Goal: Task Accomplishment & Management: Use online tool/utility

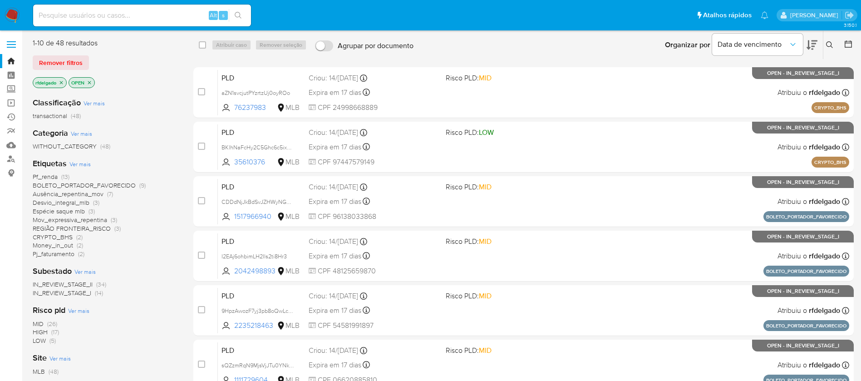
click at [156, 20] on input at bounding box center [142, 16] width 218 height 12
paste input "aCl5j6TdK1ZjLc5SV9J1pt5t"
type input "aCl5j6TdK1ZjLc5SV9J1pt5t"
click at [239, 14] on icon "search-icon" at bounding box center [238, 15] width 7 height 7
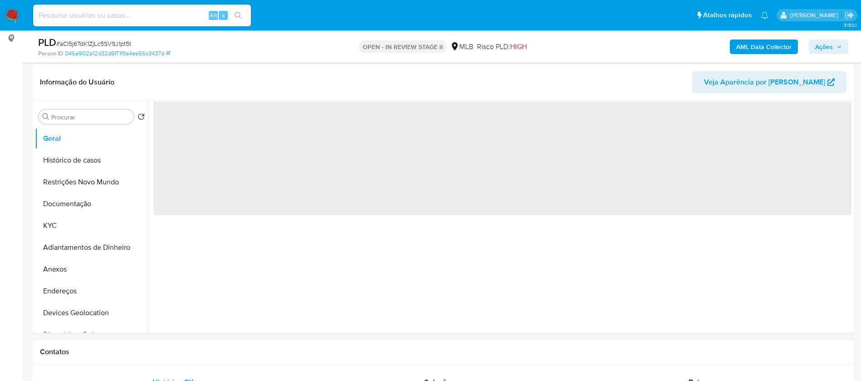
scroll to position [136, 0]
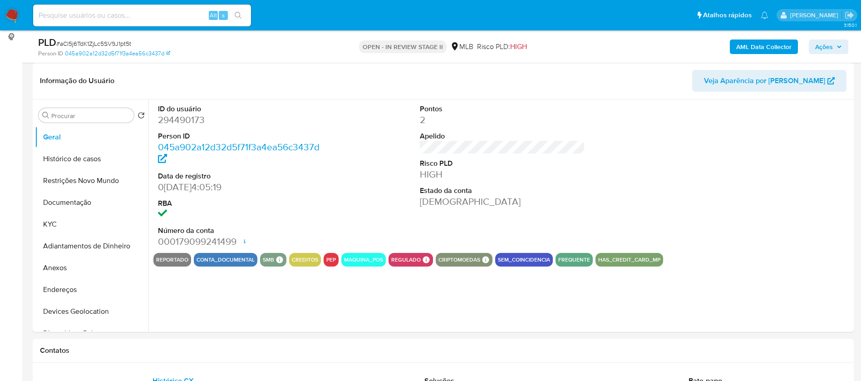
select select "10"
drag, startPoint x: 84, startPoint y: 161, endPoint x: 91, endPoint y: 161, distance: 7.3
click at [83, 160] on button "Histórico de casos" at bounding box center [88, 159] width 106 height 22
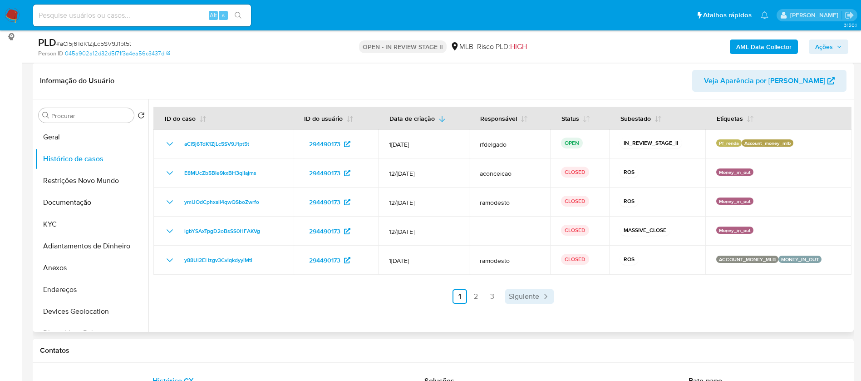
click at [538, 295] on link "Siguiente" at bounding box center [529, 296] width 49 height 15
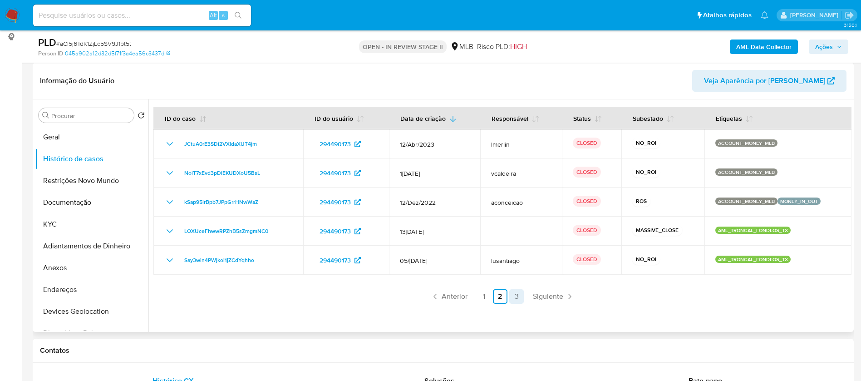
click at [514, 292] on link "3" at bounding box center [516, 296] width 15 height 15
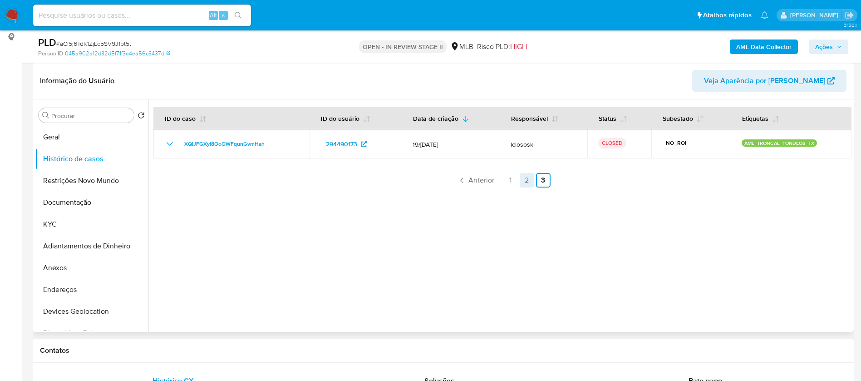
click at [520, 178] on link "2" at bounding box center [527, 180] width 15 height 15
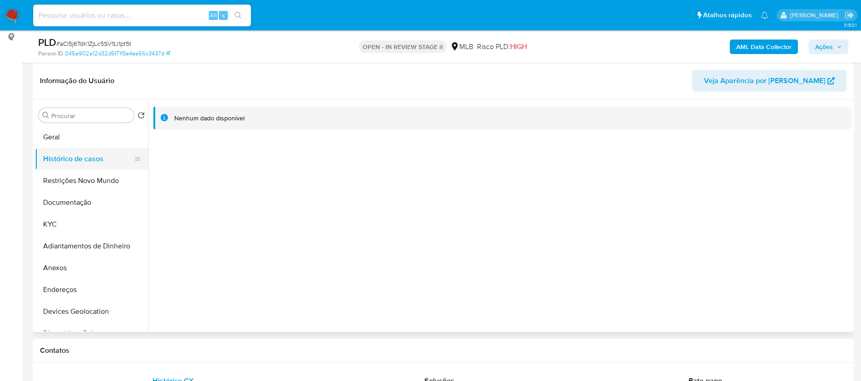
click at [56, 155] on button "Histórico de casos" at bounding box center [88, 159] width 106 height 22
click at [79, 183] on button "Restrições Novo Mundo" at bounding box center [88, 181] width 106 height 22
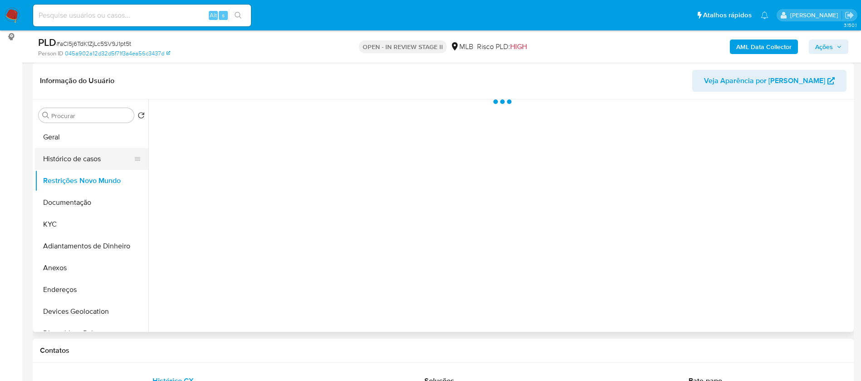
click at [77, 161] on button "Histórico de casos" at bounding box center [88, 159] width 106 height 22
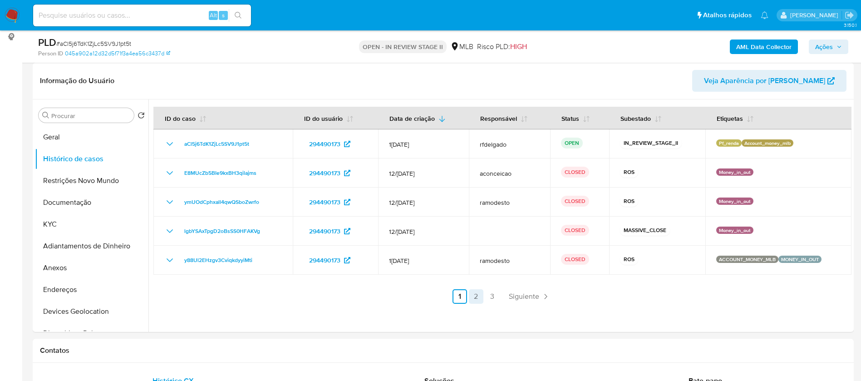
click at [472, 300] on link "2" at bounding box center [476, 296] width 15 height 15
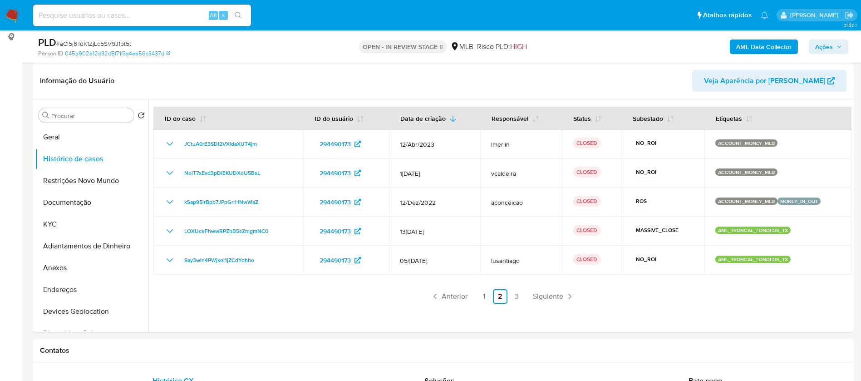
click at [514, 296] on link "3" at bounding box center [516, 296] width 15 height 15
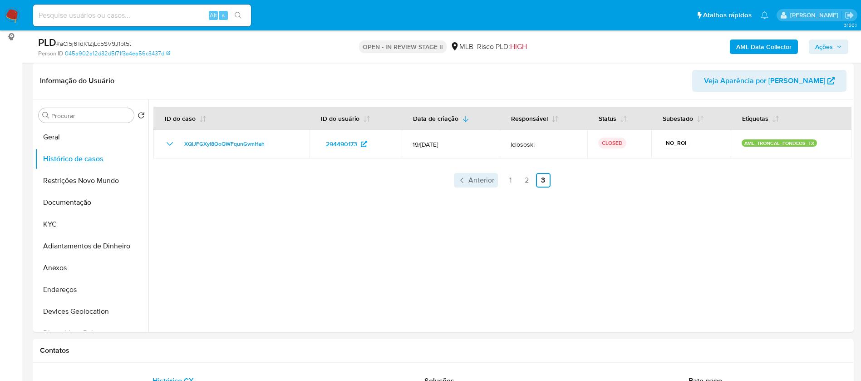
click at [474, 180] on span "Anterior" at bounding box center [482, 180] width 26 height 7
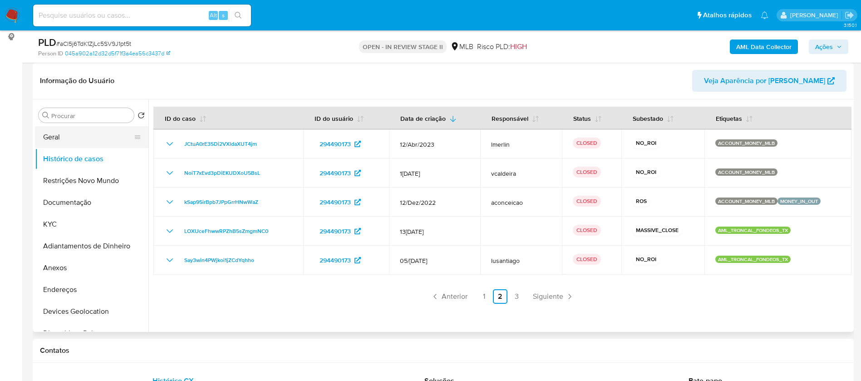
click at [66, 141] on button "Geral" at bounding box center [88, 137] width 106 height 22
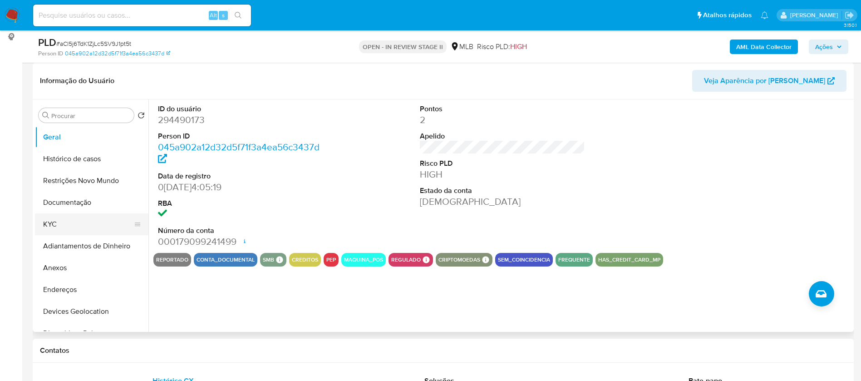
click at [48, 228] on button "KYC" at bounding box center [88, 224] width 106 height 22
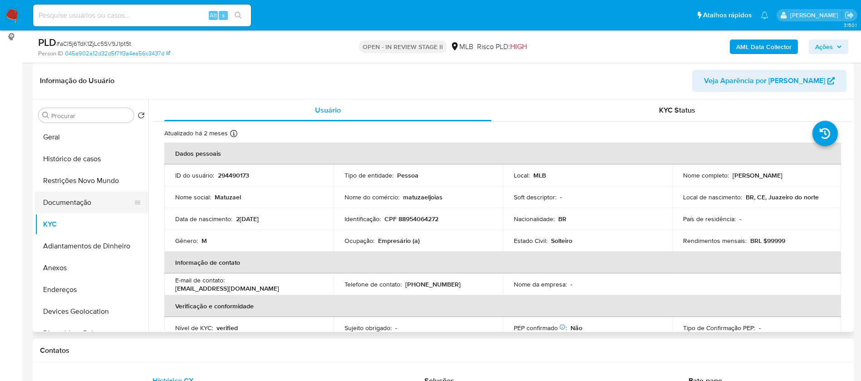
click at [73, 200] on button "Documentação" at bounding box center [88, 203] width 106 height 22
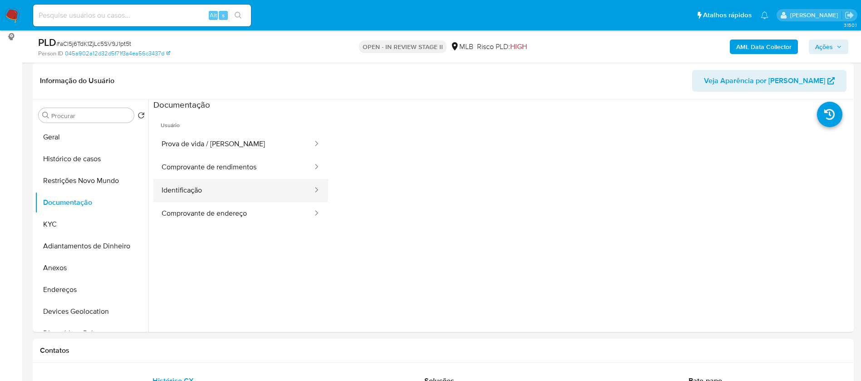
click at [227, 195] on button "Identificação" at bounding box center [233, 190] width 160 height 23
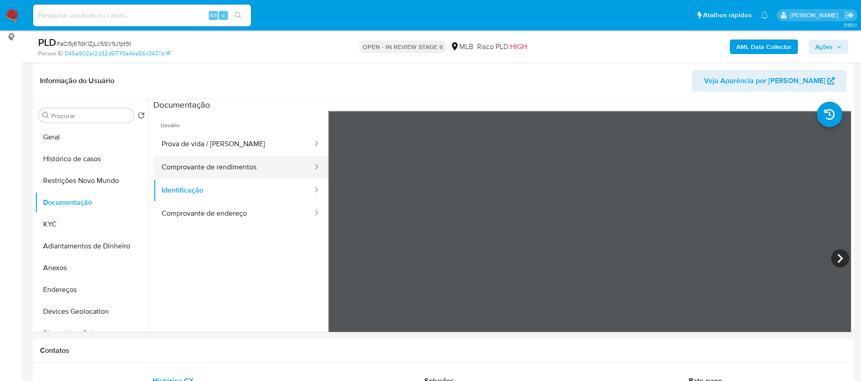
click at [222, 170] on button "Comprovante de rendimentos" at bounding box center [233, 167] width 160 height 23
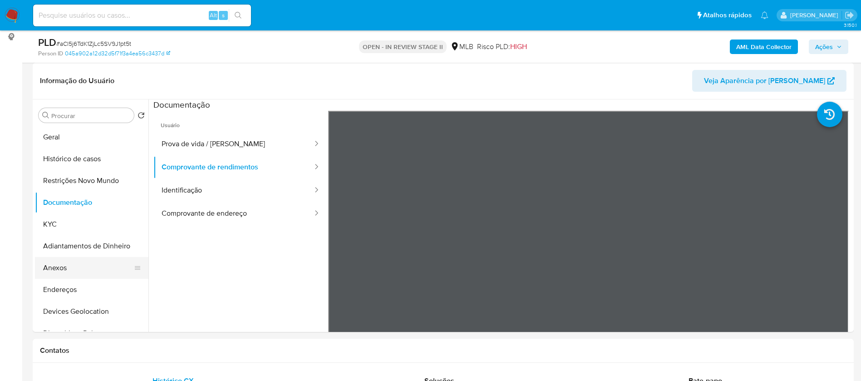
click at [54, 272] on button "Anexos" at bounding box center [88, 268] width 106 height 22
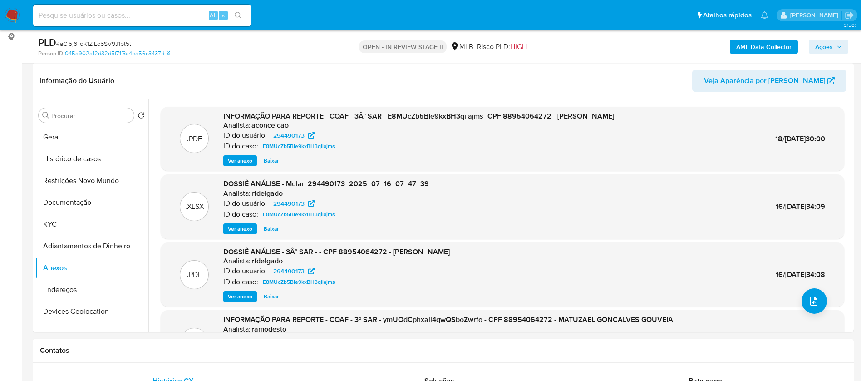
click at [249, 163] on span "Ver anexo" at bounding box center [240, 160] width 25 height 9
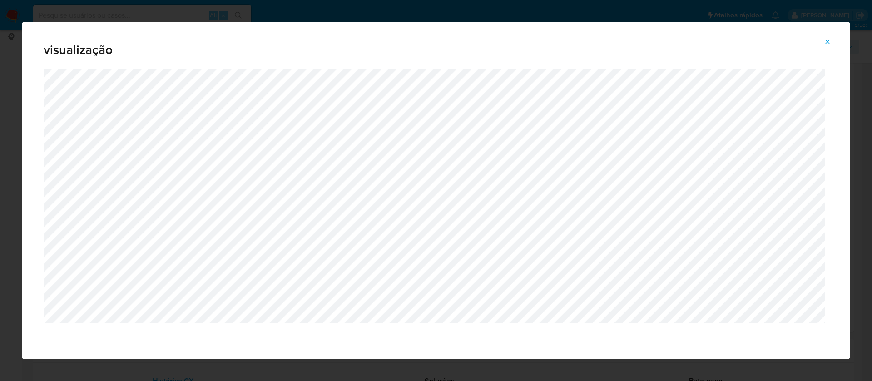
click at [830, 37] on span "Attachment preview" at bounding box center [827, 41] width 7 height 13
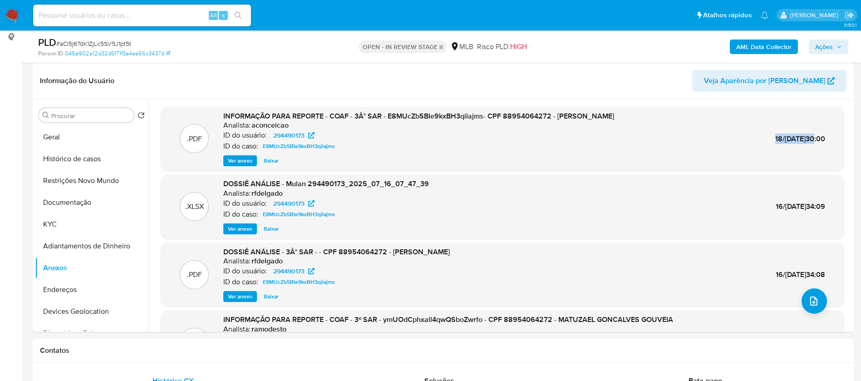
drag, startPoint x: 751, startPoint y: 141, endPoint x: 791, endPoint y: 139, distance: 40.4
click at [791, 139] on div ".PDF INFORMAÇÃO PARA REPORTE - COAF - 3Â° SAR - E8MUcZb5BIe9kxBH3qilajms- CPF 8…" at bounding box center [502, 138] width 675 height 55
copy span "18/Jul/2025"
click at [244, 158] on span "Ver anexo" at bounding box center [240, 160] width 25 height 9
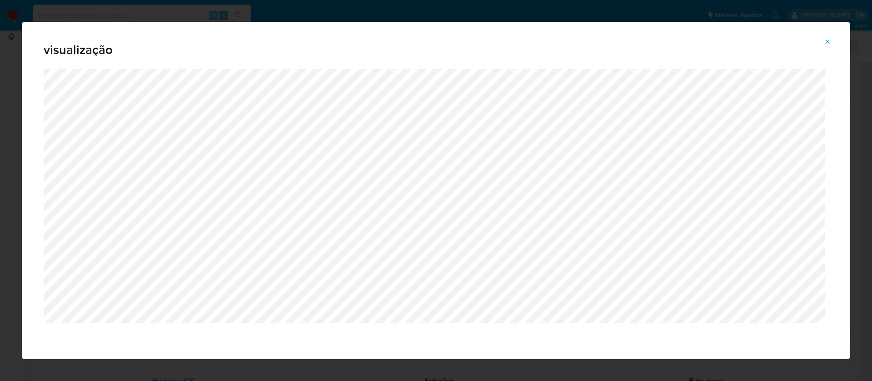
click at [826, 38] on icon "Attachment preview" at bounding box center [827, 41] width 7 height 7
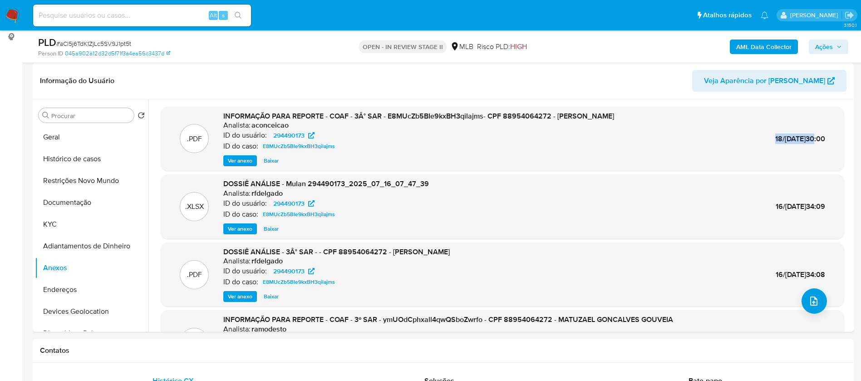
click at [763, 44] on b "AML Data Collector" at bounding box center [763, 47] width 55 height 15
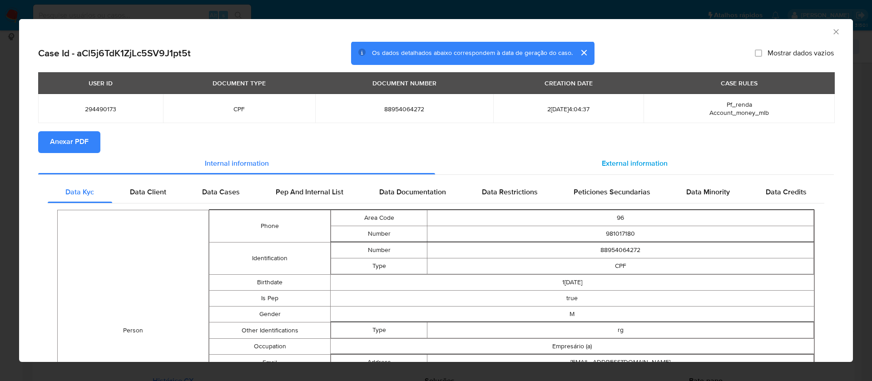
click at [611, 166] on span "External information" at bounding box center [635, 163] width 66 height 10
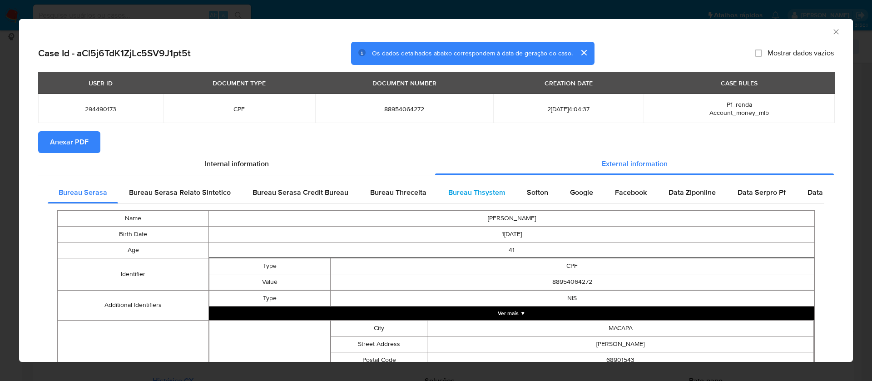
click at [483, 190] on span "Bureau Thsystem" at bounding box center [476, 192] width 57 height 10
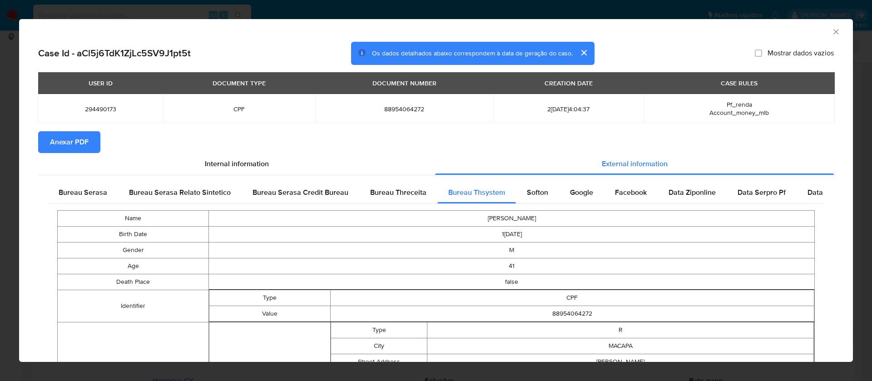
click at [767, 52] on span "Mostrar dados vazios" at bounding box center [800, 53] width 66 height 9
click at [760, 52] on input "Mostrar dados vazios" at bounding box center [758, 52] width 7 height 7
checkbox input "true"
click at [84, 142] on span "Anexar PDF" at bounding box center [69, 142] width 39 height 20
click at [831, 31] on icon "Fechar a janela" at bounding box center [835, 31] width 9 height 9
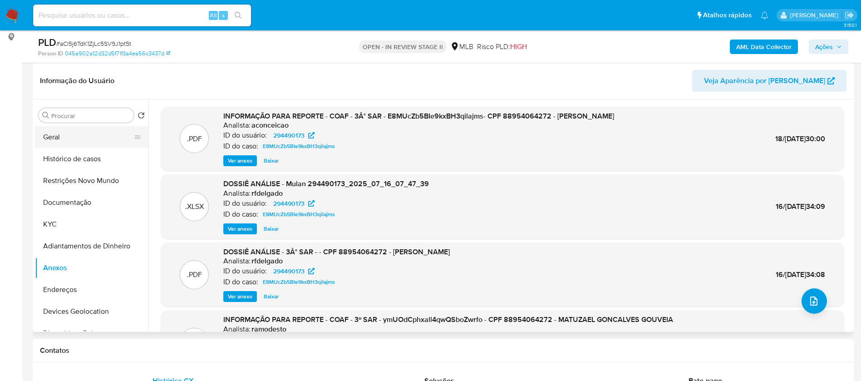
click at [82, 140] on button "Geral" at bounding box center [88, 137] width 106 height 22
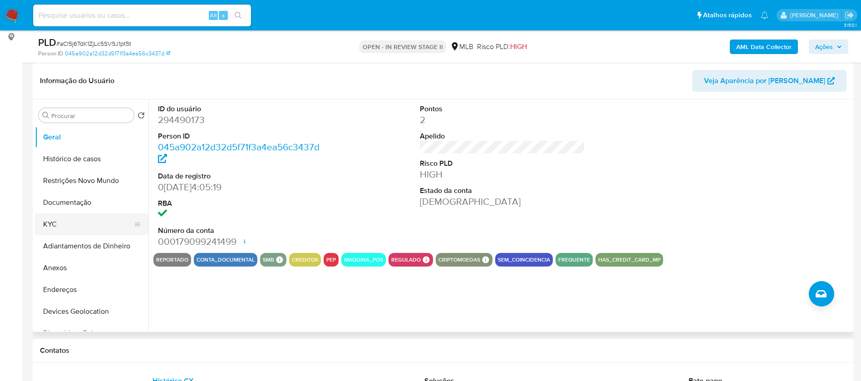
click at [92, 220] on button "KYC" at bounding box center [88, 224] width 106 height 22
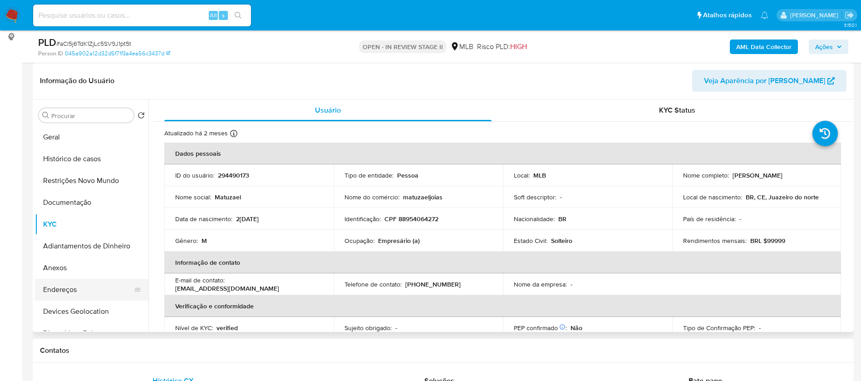
click at [84, 296] on button "Endereços" at bounding box center [88, 290] width 106 height 22
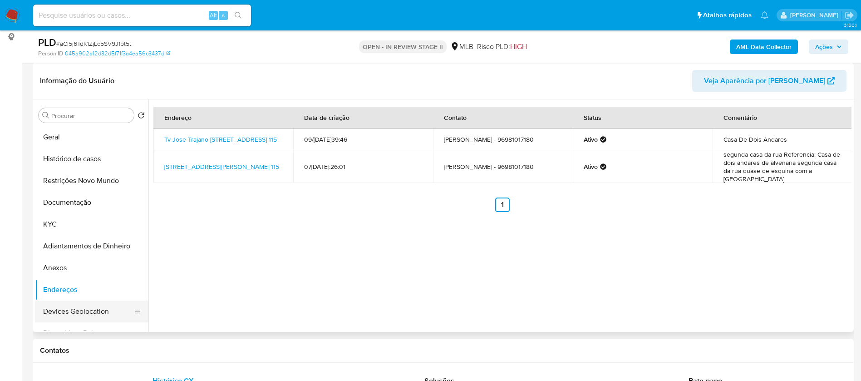
click at [90, 308] on button "Devices Geolocation" at bounding box center [88, 312] width 106 height 22
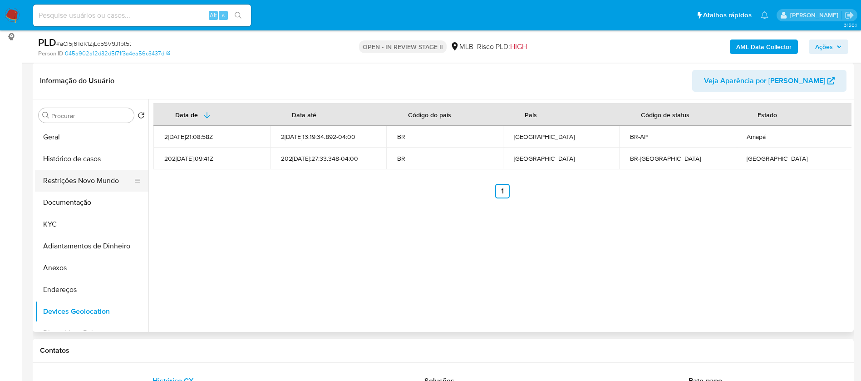
click at [68, 178] on button "Restrições Novo Mundo" at bounding box center [88, 181] width 106 height 22
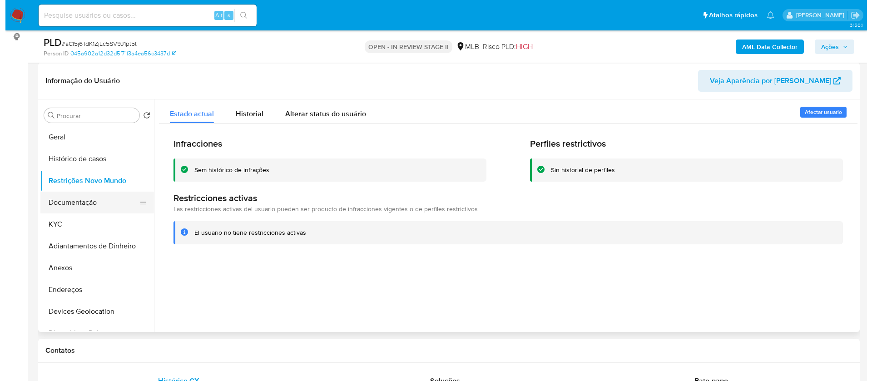
scroll to position [68, 0]
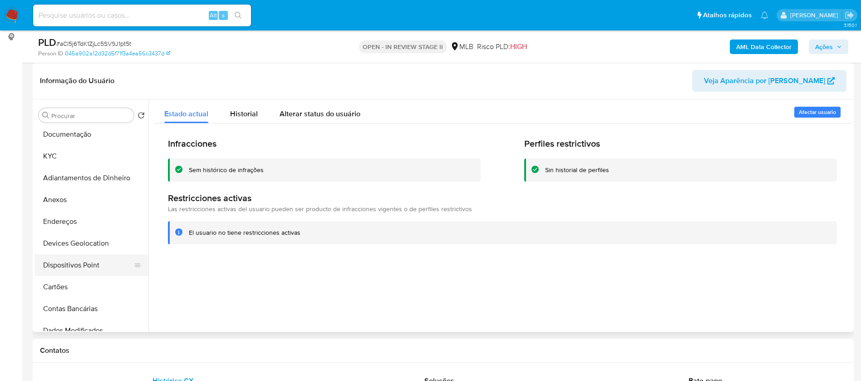
click at [95, 269] on button "Dispositivos Point" at bounding box center [88, 265] width 106 height 22
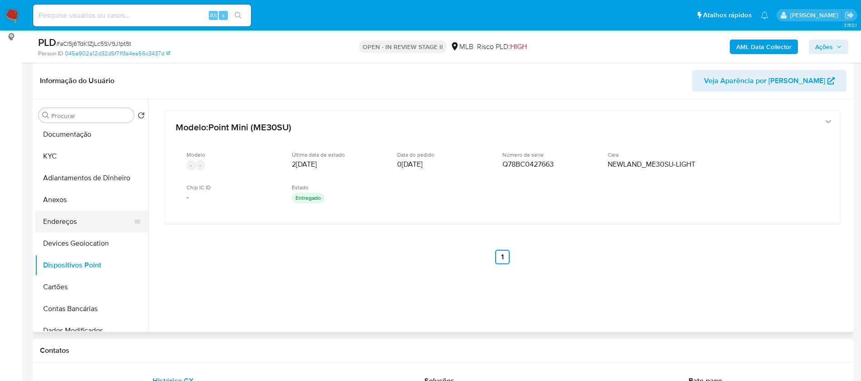
click at [77, 214] on button "Endereços" at bounding box center [88, 222] width 106 height 22
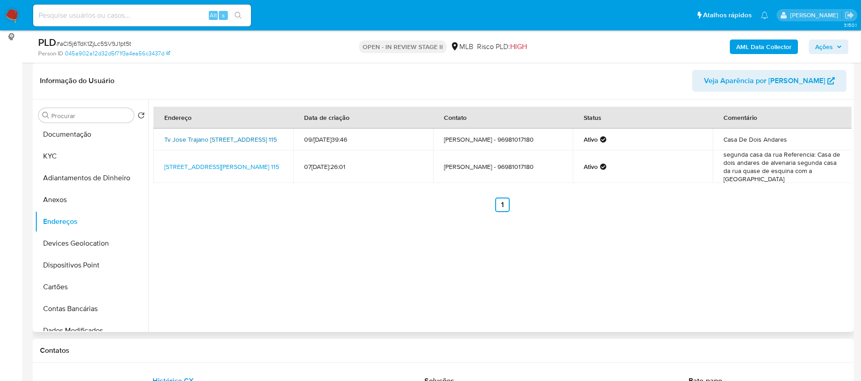
click at [227, 136] on link "Tv Jose Trajano De Sousa 115, Macapá, Amapá, 68901540, Brasil 115" at bounding box center [220, 139] width 113 height 9
click at [69, 206] on button "Anexos" at bounding box center [88, 200] width 106 height 22
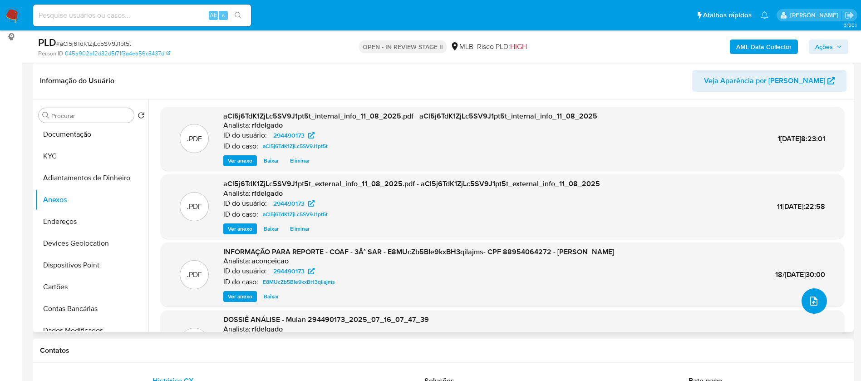
click at [811, 303] on icon "upload-file" at bounding box center [814, 301] width 11 height 11
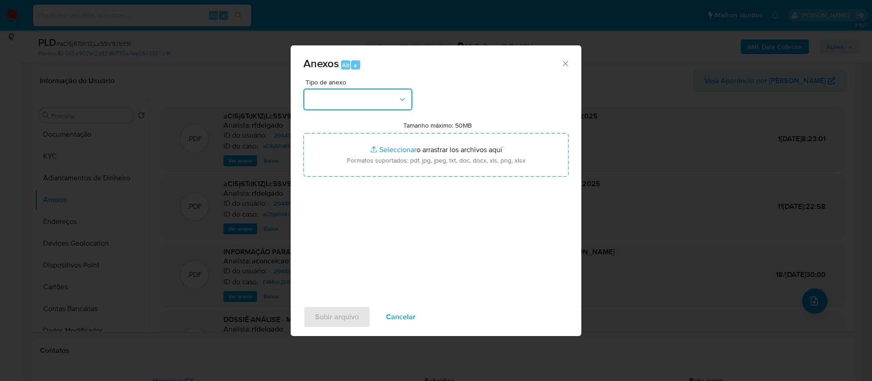
click at [390, 97] on button "button" at bounding box center [357, 100] width 109 height 22
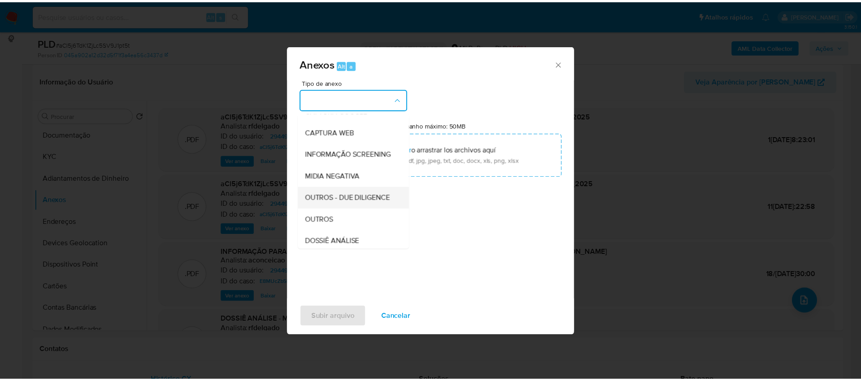
scroll to position [136, 0]
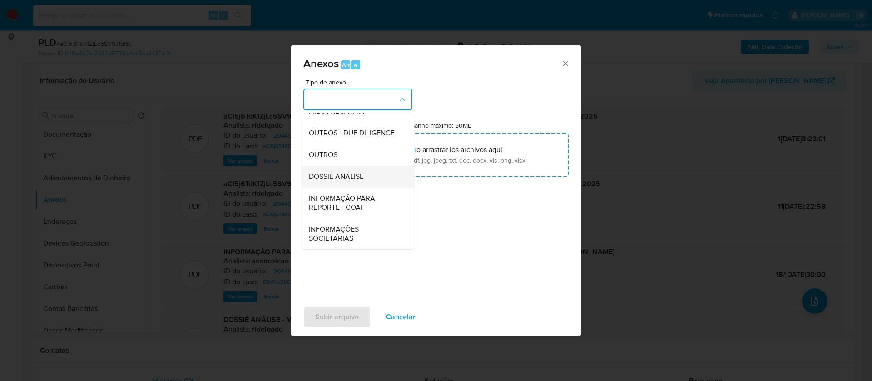
click at [363, 175] on span "DOSSIÊ ANÁLISE" at bounding box center [336, 176] width 55 height 9
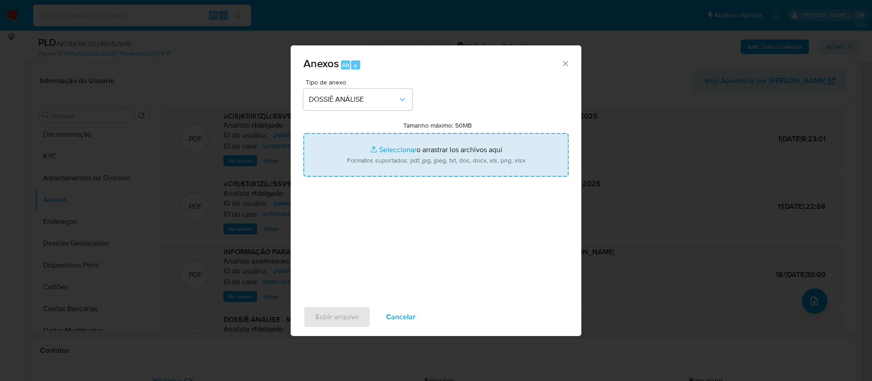
type input "C:\fakepath\4° SAR - - CPF 88954064272 - MATUZAEL GONÇALVES GOUVEIA.pdf"
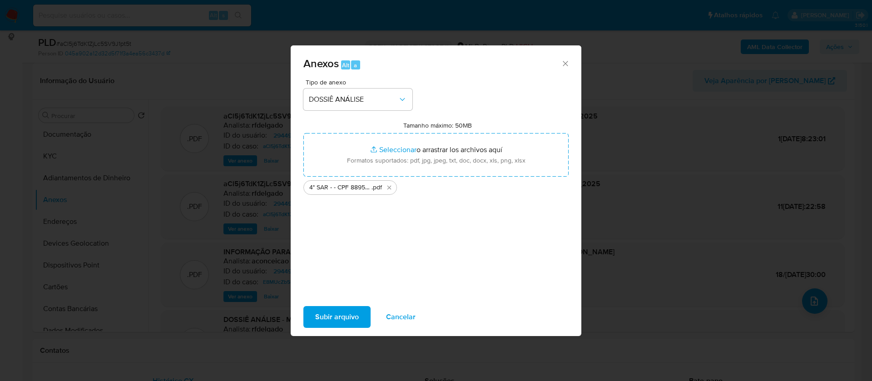
click at [337, 316] on span "Subir arquivo" at bounding box center [337, 317] width 44 height 20
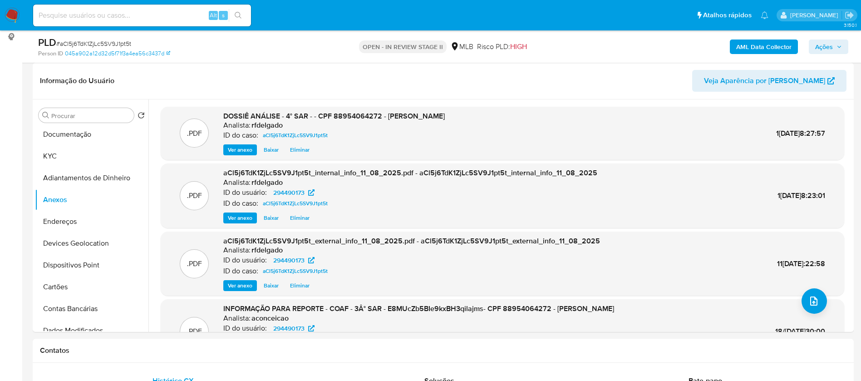
click at [823, 44] on span "Ações" at bounding box center [824, 47] width 18 height 15
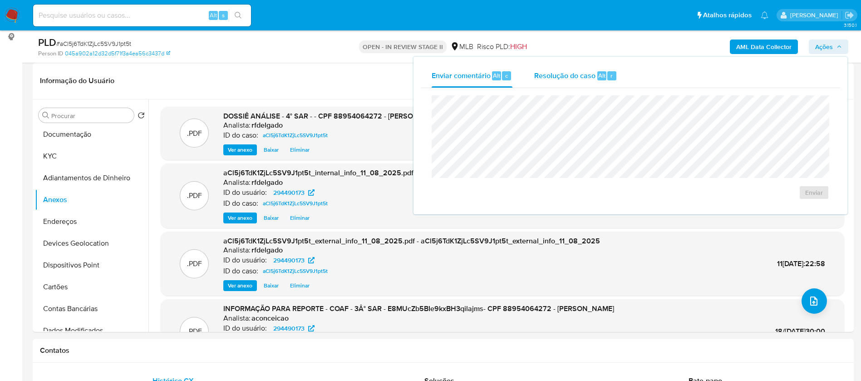
click at [570, 79] on span "Resolução do caso" at bounding box center [564, 75] width 61 height 10
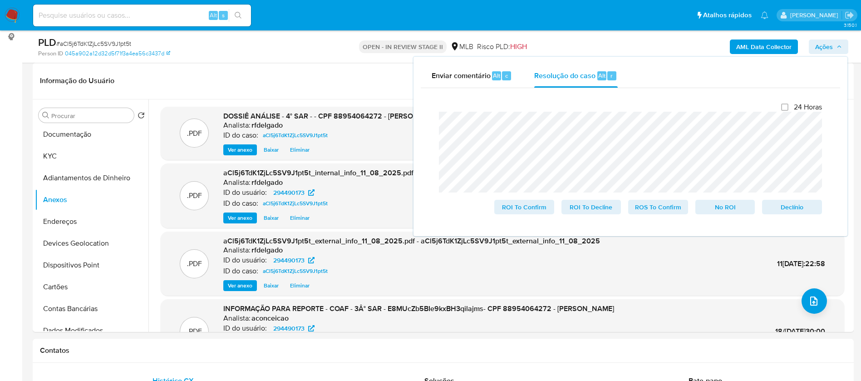
click at [427, 119] on div "Fechamento do caso 24 Horas ROI To Confirm ROI To Decline ROS To Confirm No ROI…" at bounding box center [631, 158] width 420 height 141
click at [728, 208] on span "No ROI" at bounding box center [725, 207] width 47 height 13
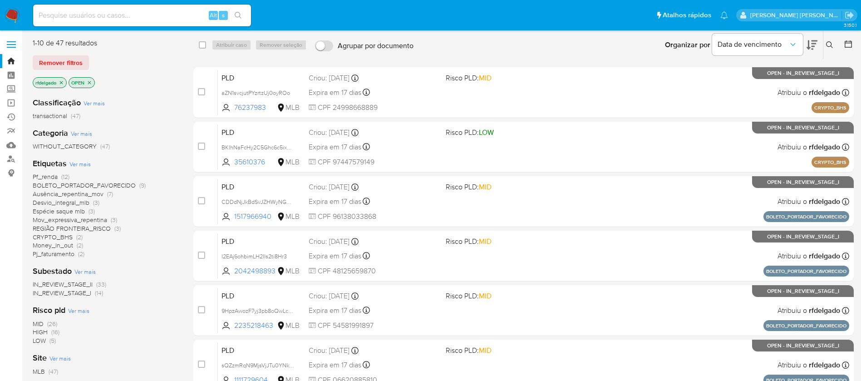
click at [185, 14] on input at bounding box center [142, 16] width 218 height 12
paste input "aCl5j6TdK1ZjLc5SV9J1pt5t"
type input "aCl5j6TdK1ZjLc5SV9J1pt5t"
click at [239, 15] on icon "search-icon" at bounding box center [238, 15] width 7 height 7
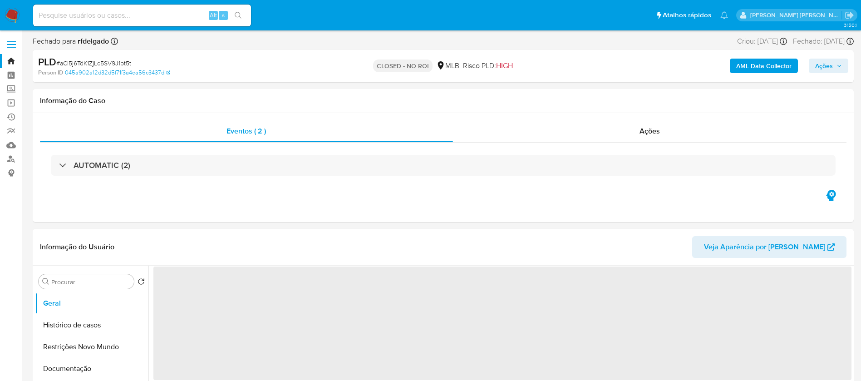
click at [15, 15] on img at bounding box center [12, 15] width 15 height 15
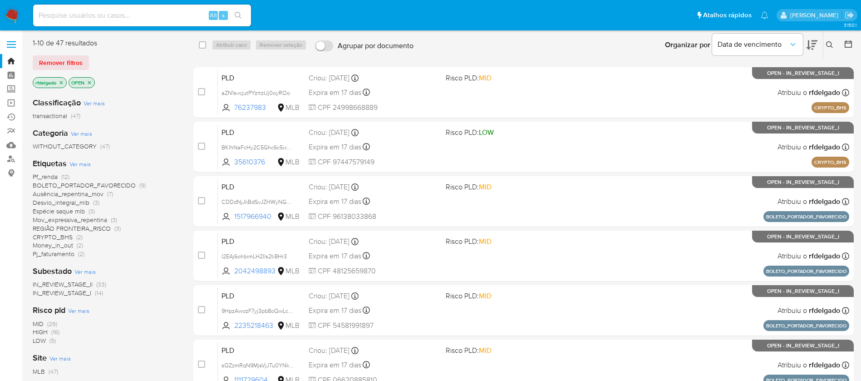
click at [170, 17] on input at bounding box center [142, 16] width 218 height 12
paste input "b9NtoDP3zGfKeGz6Rokzqtqo"
type input "b9NtoDP3zGfKeGz6Rokzqtqo"
click at [236, 17] on icon "search-icon" at bounding box center [238, 15] width 7 height 7
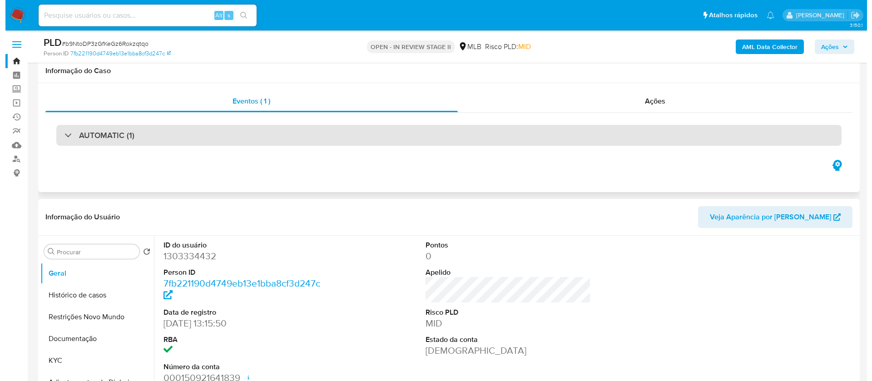
scroll to position [136, 0]
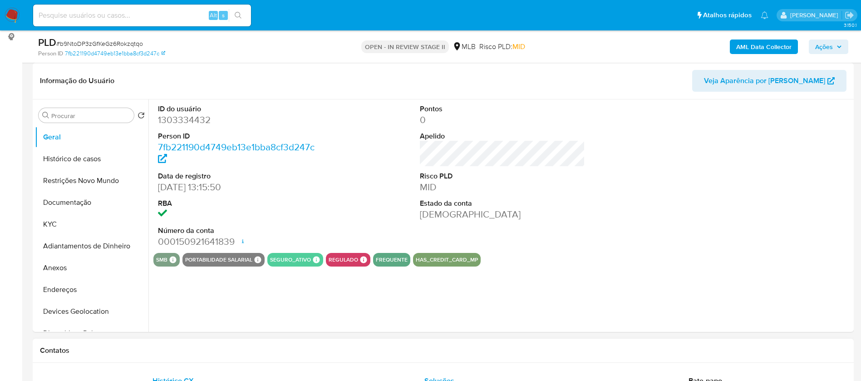
select select "10"
click at [59, 221] on button "KYC" at bounding box center [88, 224] width 106 height 22
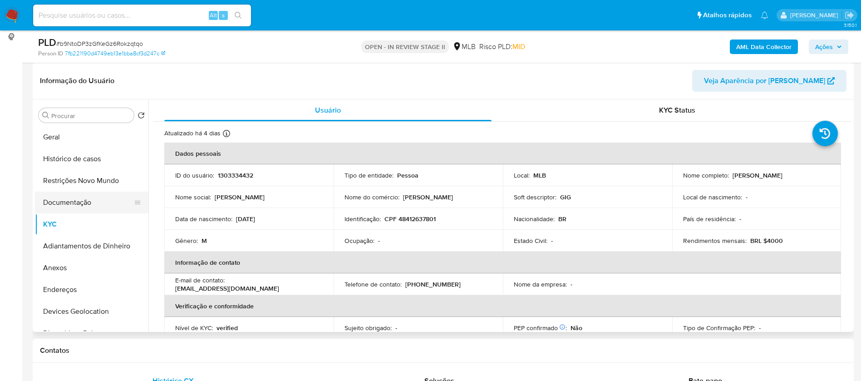
click at [104, 203] on button "Documentação" at bounding box center [88, 203] width 106 height 22
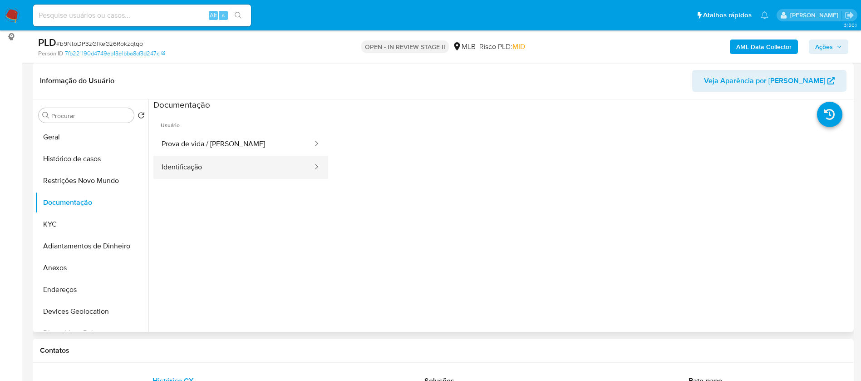
click at [221, 162] on button "Identificação" at bounding box center [233, 167] width 160 height 23
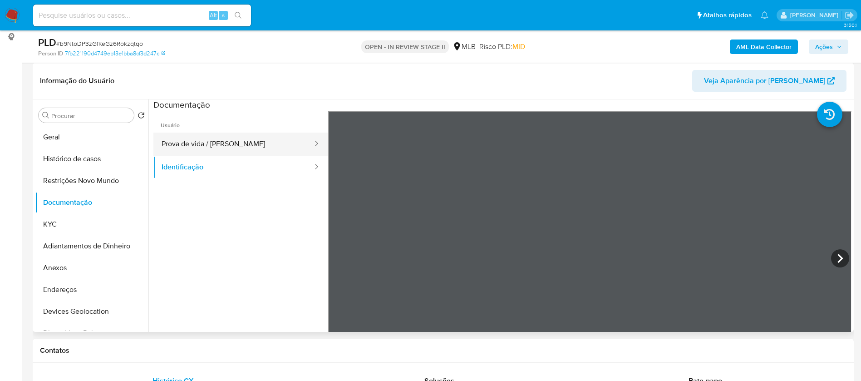
click at [236, 145] on button "Prova de vida / Selfie" at bounding box center [233, 144] width 160 height 23
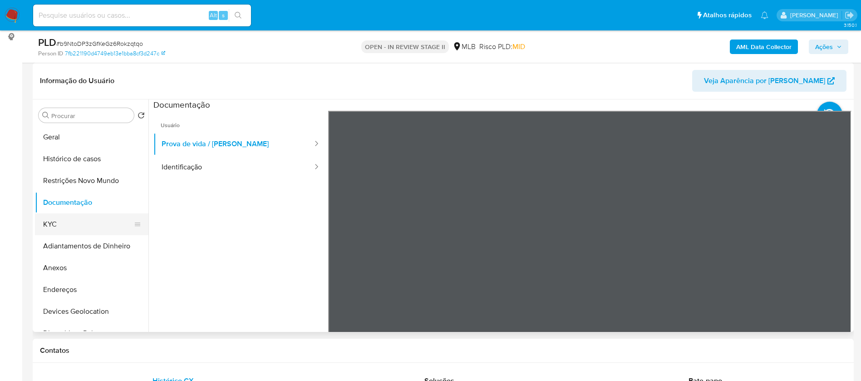
click at [81, 220] on button "KYC" at bounding box center [88, 224] width 106 height 22
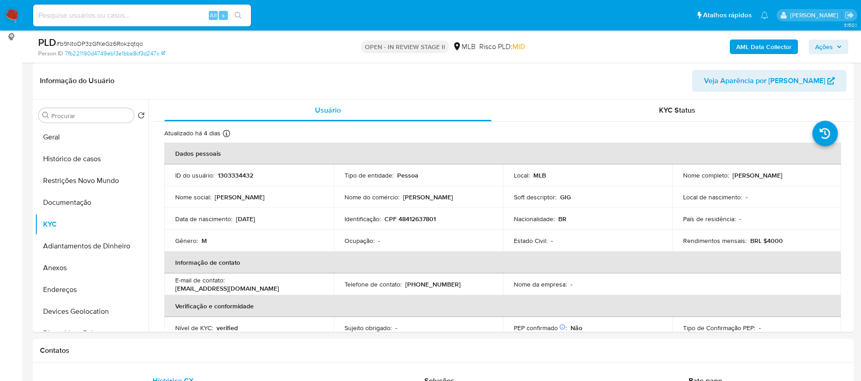
click at [749, 50] on b "AML Data Collector" at bounding box center [763, 47] width 55 height 15
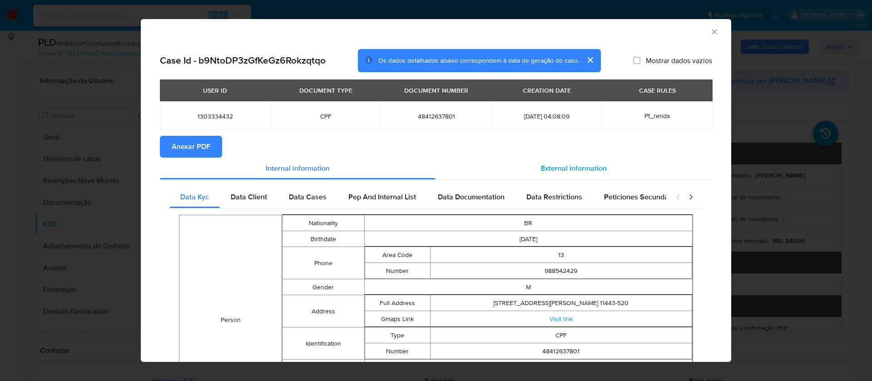
click at [567, 164] on span "External information" at bounding box center [574, 168] width 66 height 10
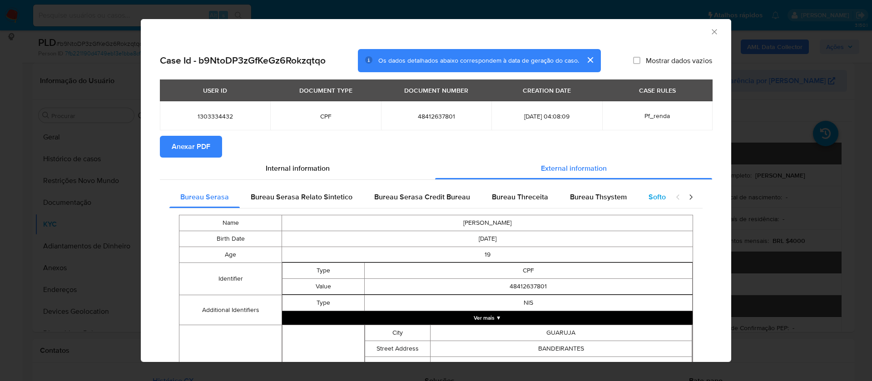
click at [648, 198] on span "Softon" at bounding box center [658, 197] width 21 height 10
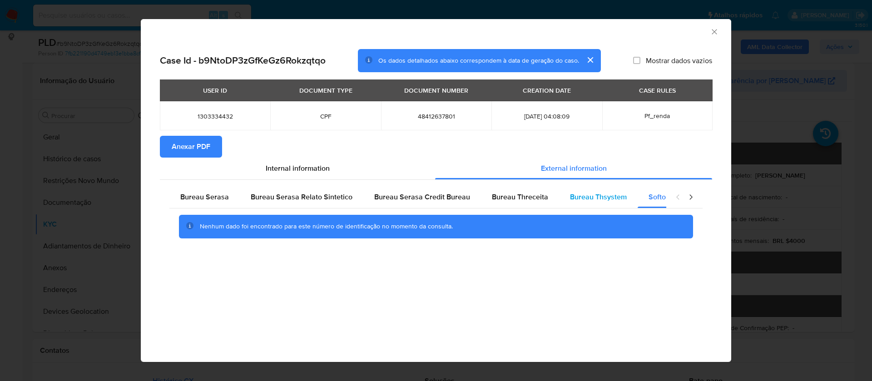
click at [605, 193] on span "Bureau Thsystem" at bounding box center [598, 197] width 57 height 10
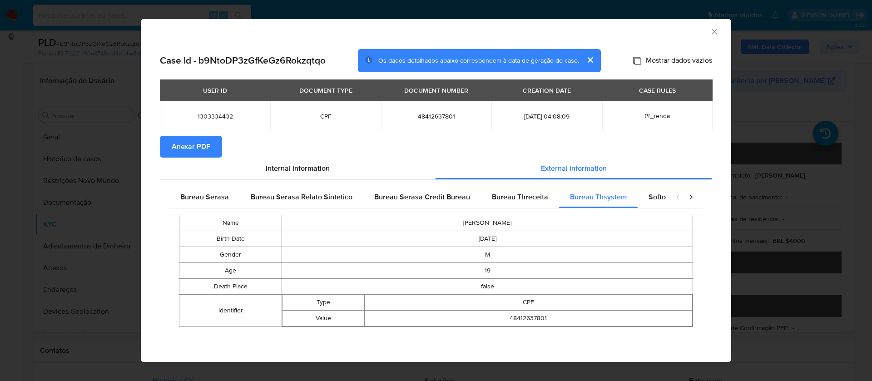
click at [637, 63] on input "Mostrar dados vazios" at bounding box center [636, 60] width 7 height 7
checkbox input "true"
click at [206, 141] on span "Anexar PDF" at bounding box center [191, 147] width 39 height 20
